Goal: Task Accomplishment & Management: Manage account settings

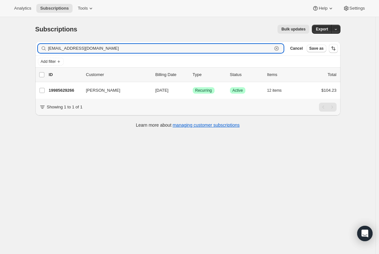
drag, startPoint x: 133, startPoint y: 47, endPoint x: 21, endPoint y: 46, distance: 112.6
click at [21, 46] on div "Subscriptions. This page is ready Subscriptions Bulk updates More actions Bulk …" at bounding box center [187, 144] width 375 height 254
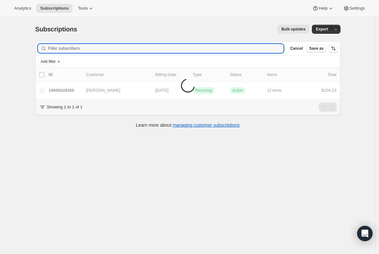
paste input "[PERSON_NAME][EMAIL_ADDRESS][DOMAIN_NAME]"
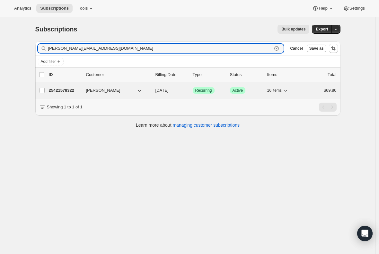
type input "[PERSON_NAME][EMAIL_ADDRESS][DOMAIN_NAME]"
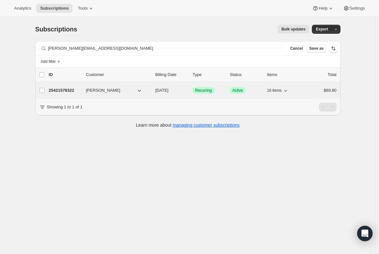
click at [62, 92] on p "25421578322" at bounding box center [65, 90] width 32 height 6
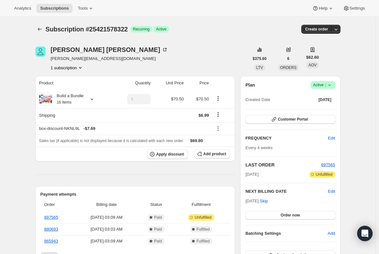
click at [318, 86] on span "Active |" at bounding box center [323, 85] width 20 height 6
click at [322, 109] on span "Cancel subscription" at bounding box center [324, 108] width 36 height 5
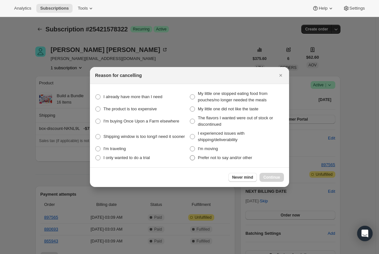
click at [195, 159] on span ":rc0:" at bounding box center [192, 158] width 6 height 6
click at [190, 156] on other "Prefer not to say and/or other" at bounding box center [190, 155] width 0 height 0
radio other "true"
click at [268, 174] on button "Continue" at bounding box center [271, 177] width 24 height 9
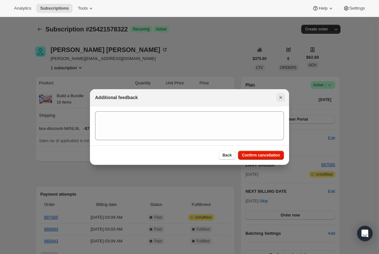
click at [281, 98] on icon "Close" at bounding box center [280, 97] width 3 height 3
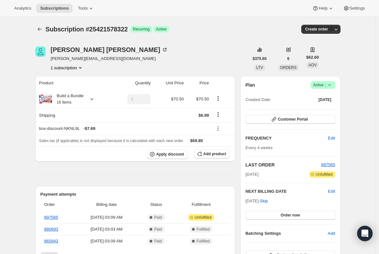
click at [321, 82] on span "Active |" at bounding box center [323, 85] width 20 height 6
click at [318, 106] on span "Cancel subscription" at bounding box center [324, 108] width 36 height 5
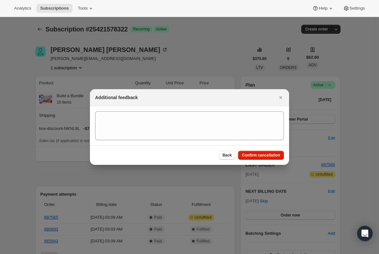
click at [229, 153] on span "Back" at bounding box center [226, 155] width 9 height 5
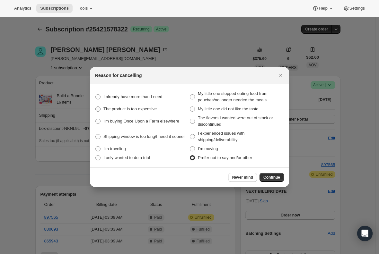
click at [98, 106] on span ":rc0:" at bounding box center [98, 109] width 6 height 6
click at [96, 107] on expensive "The product is too expensive" at bounding box center [95, 107] width 0 height 0
radio expensive "true"
radio other "false"
click at [278, 176] on span "Continue" at bounding box center [271, 177] width 17 height 5
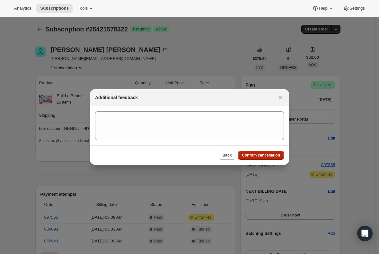
click at [261, 155] on span "Confirm cancellation" at bounding box center [261, 155] width 38 height 5
